Goal: Information Seeking & Learning: Learn about a topic

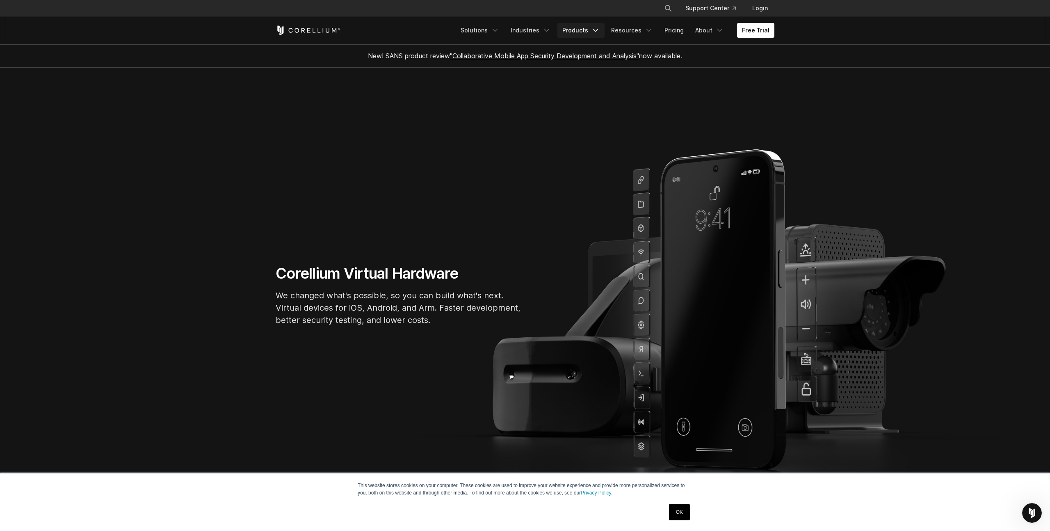
click at [598, 30] on polyline "Navigation Menu" at bounding box center [596, 31] width 4 height 2
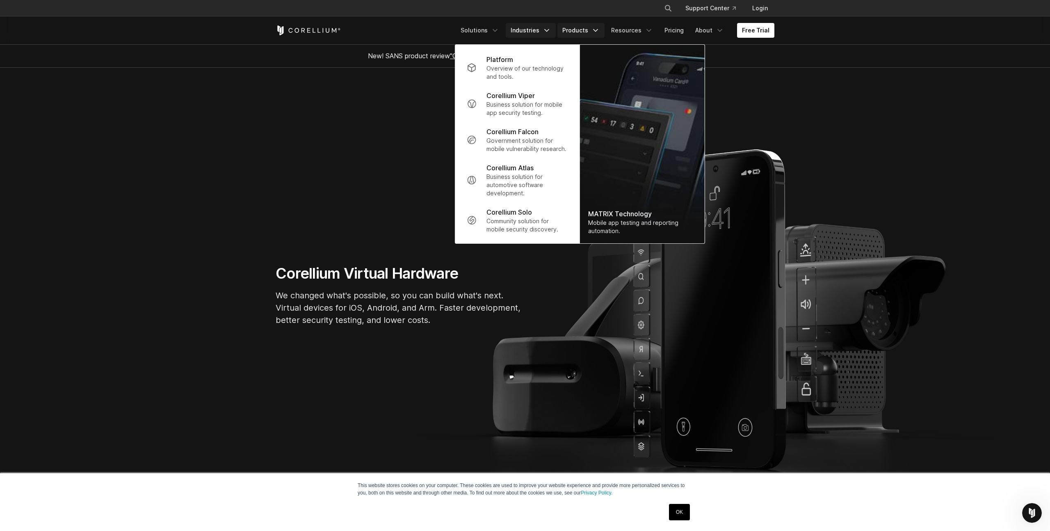
click at [533, 31] on link "Industries" at bounding box center [531, 30] width 50 height 15
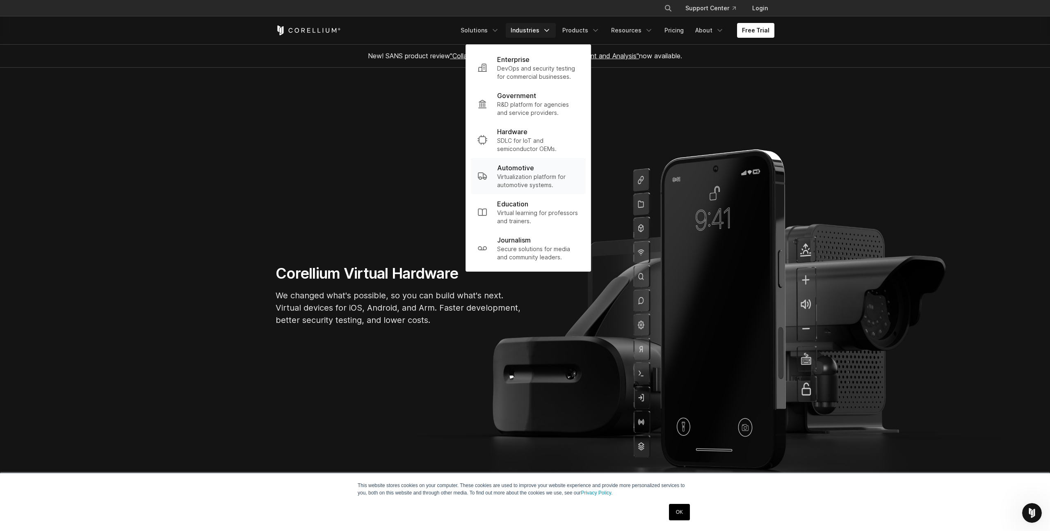
click at [536, 181] on p "Virtualization platform for automotive systems." at bounding box center [538, 181] width 82 height 16
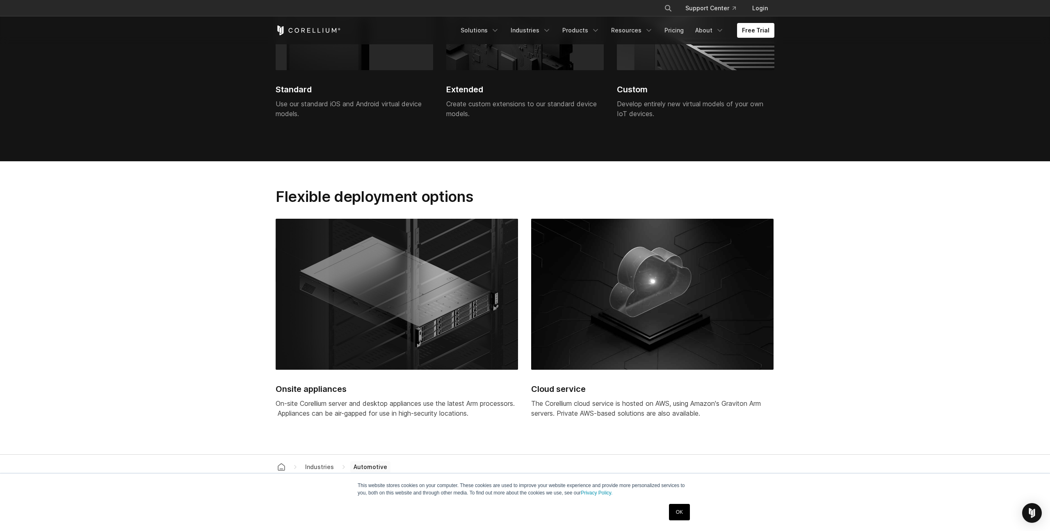
scroll to position [2076, 0]
